Goal: Navigation & Orientation: Find specific page/section

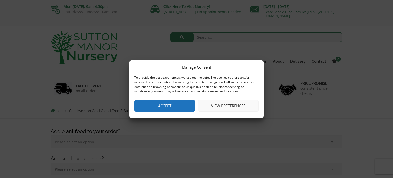
click at [159, 105] on button "Accept" at bounding box center [164, 106] width 61 height 12
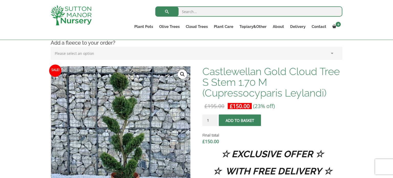
scroll to position [131, 0]
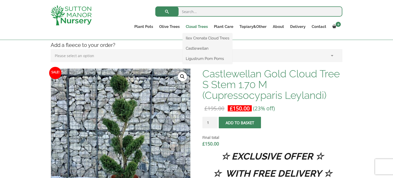
click at [199, 23] on link "Cloud Trees" at bounding box center [197, 26] width 28 height 7
click at [205, 58] on link "Ligustrum Pom Poms" at bounding box center [208, 59] width 50 height 8
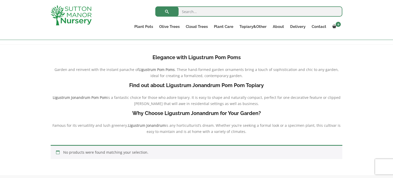
scroll to position [96, 0]
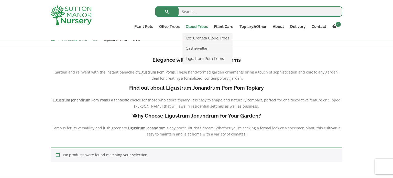
click at [197, 25] on link "Cloud Trees" at bounding box center [197, 26] width 28 height 7
click at [218, 39] on link "Ilex Crenata Cloud Trees" at bounding box center [208, 38] width 50 height 8
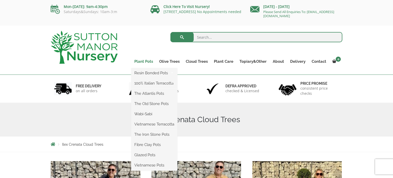
click at [146, 61] on link "Plant Pots" at bounding box center [143, 61] width 25 height 7
